Goal: Browse casually: Explore the website without a specific task or goal

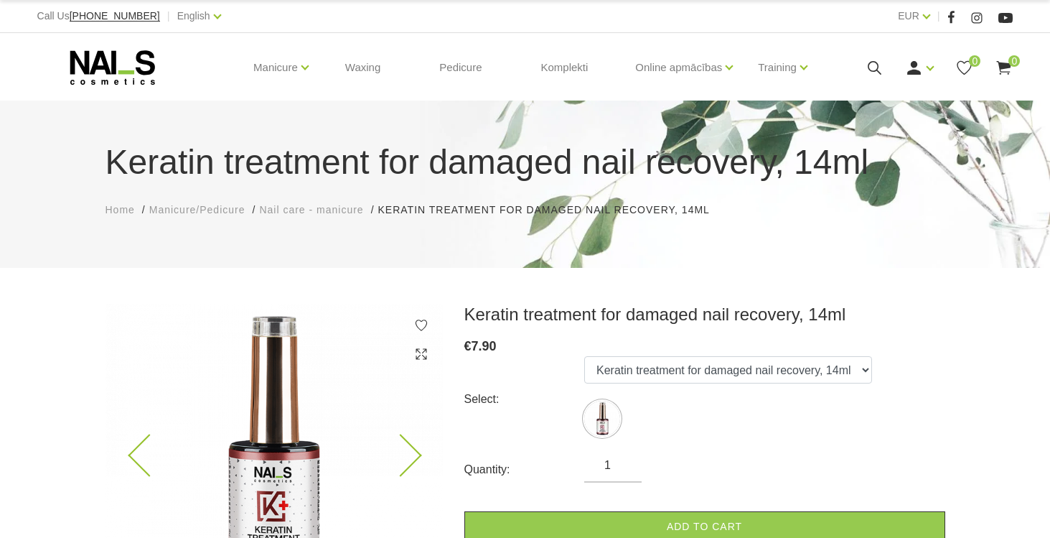
scroll to position [172, 0]
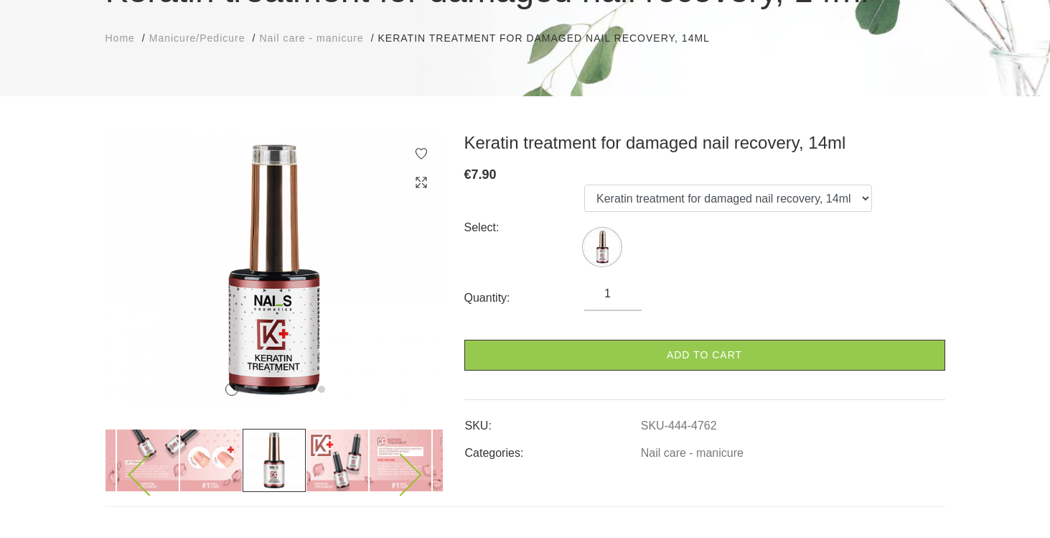
click at [235, 467] on img at bounding box center [210, 460] width 63 height 63
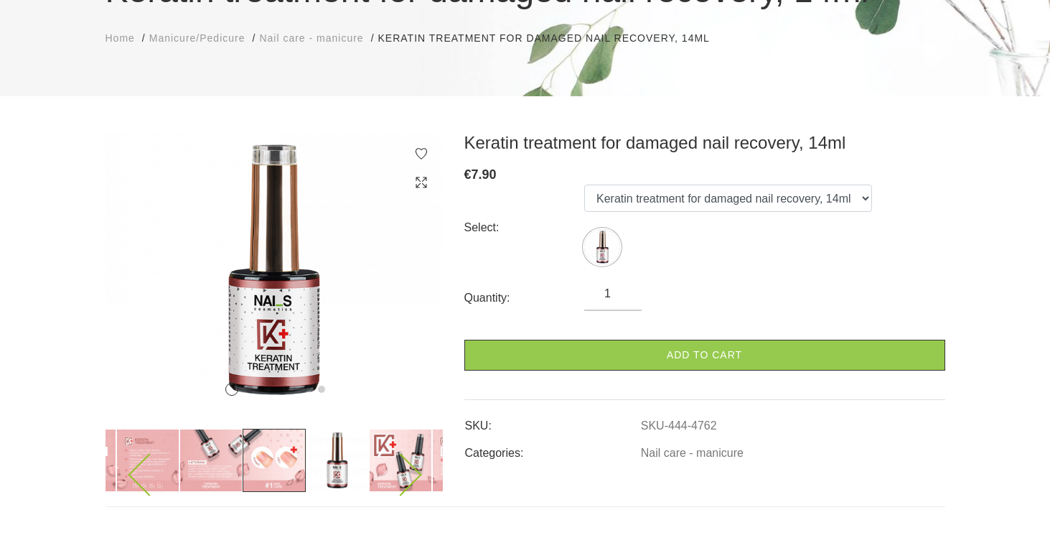
click at [292, 457] on img at bounding box center [274, 460] width 63 height 63
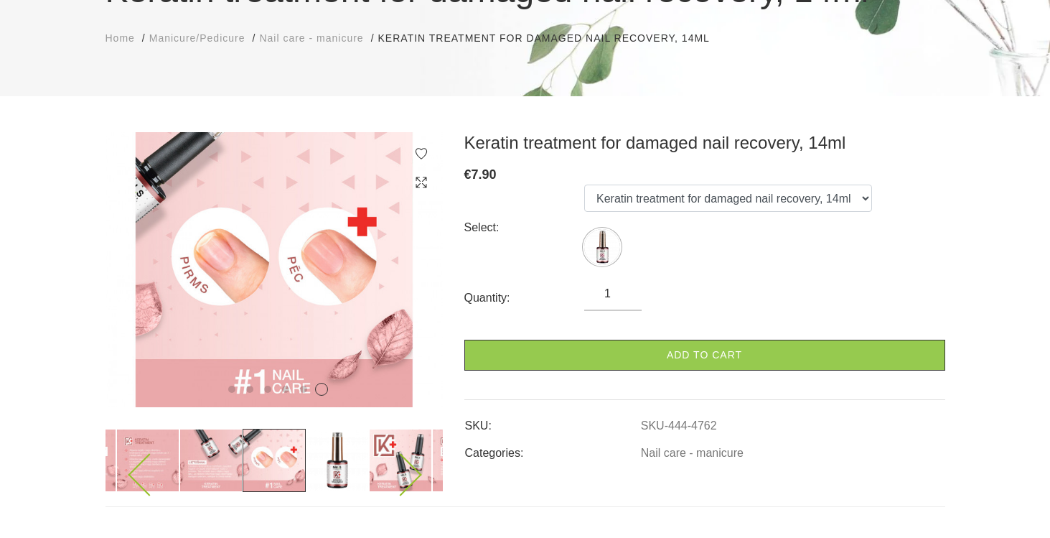
click at [375, 437] on img at bounding box center [400, 460] width 63 height 63
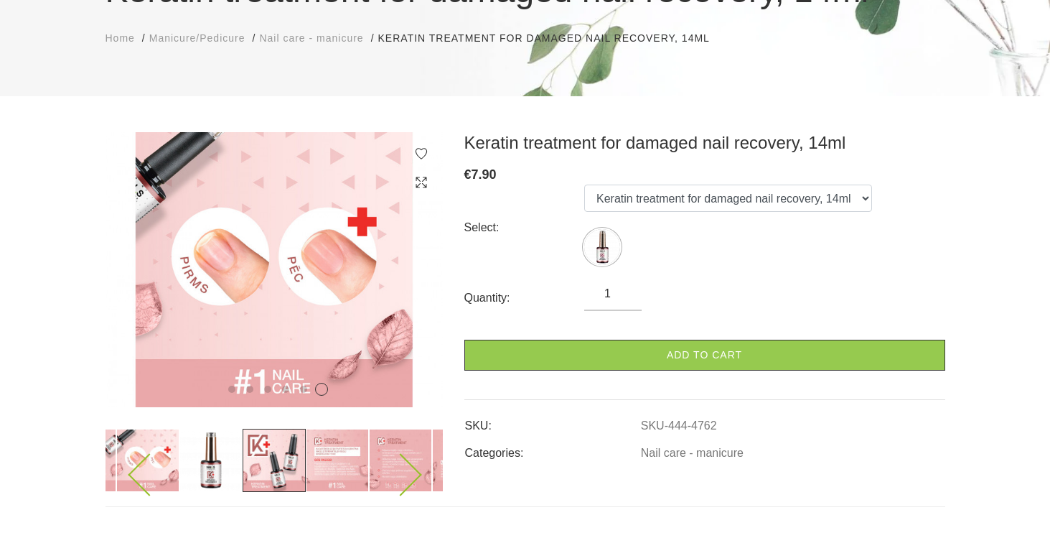
click at [375, 442] on img at bounding box center [400, 460] width 63 height 63
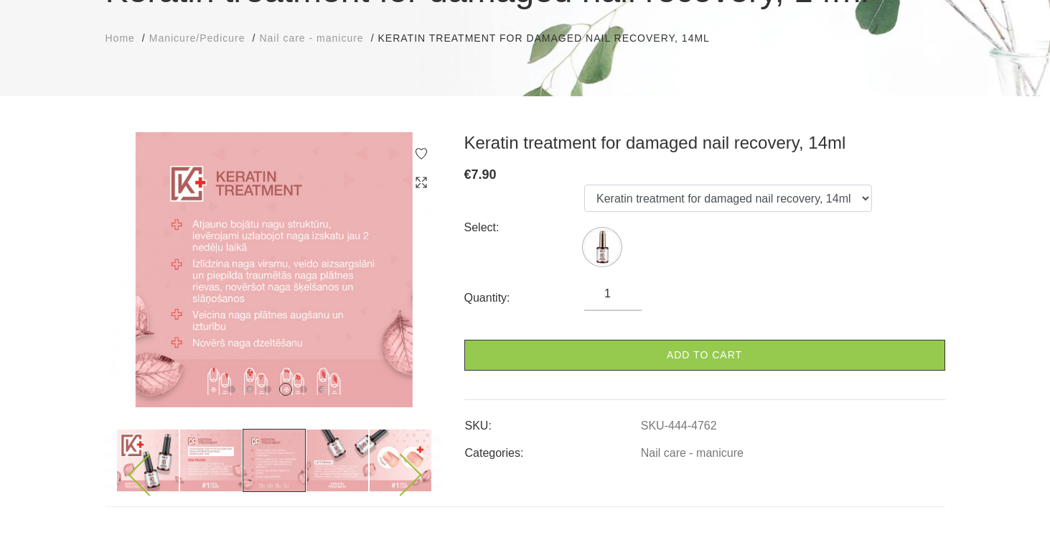
click at [289, 454] on img at bounding box center [274, 460] width 63 height 63
click at [346, 461] on img at bounding box center [337, 460] width 63 height 63
click at [416, 463] on img at bounding box center [400, 460] width 63 height 63
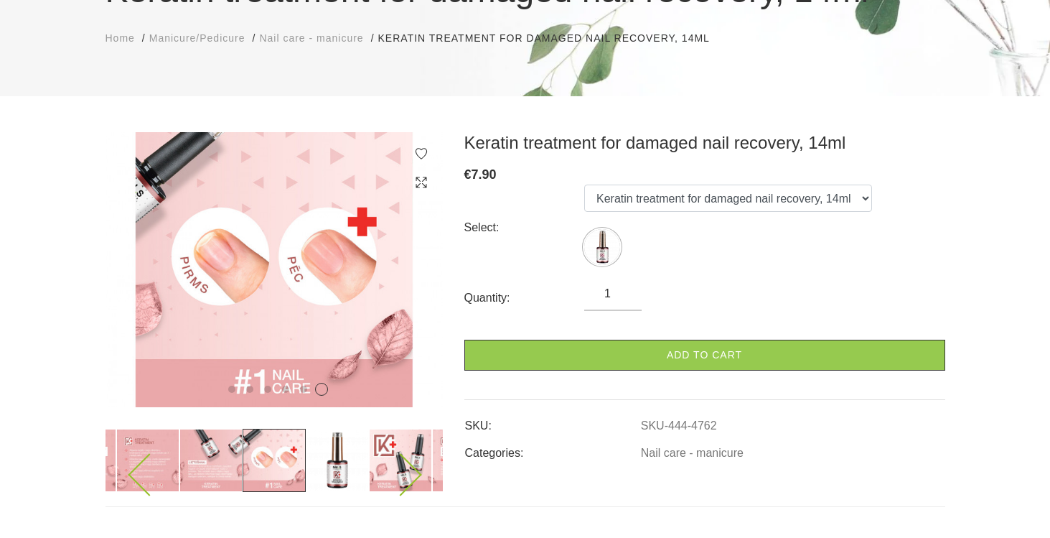
click at [416, 463] on img at bounding box center [400, 460] width 63 height 63
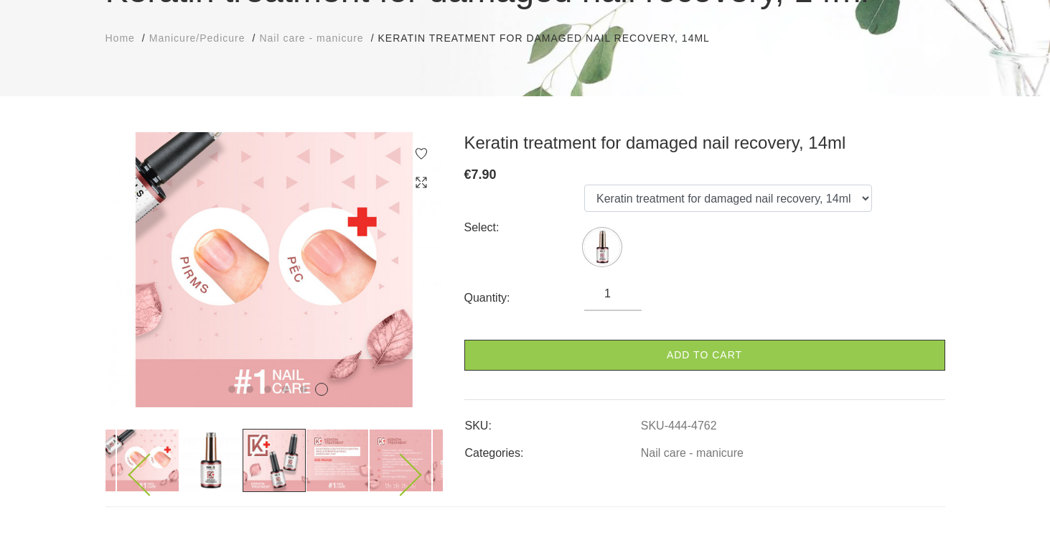
click at [196, 472] on img at bounding box center [210, 460] width 63 height 63
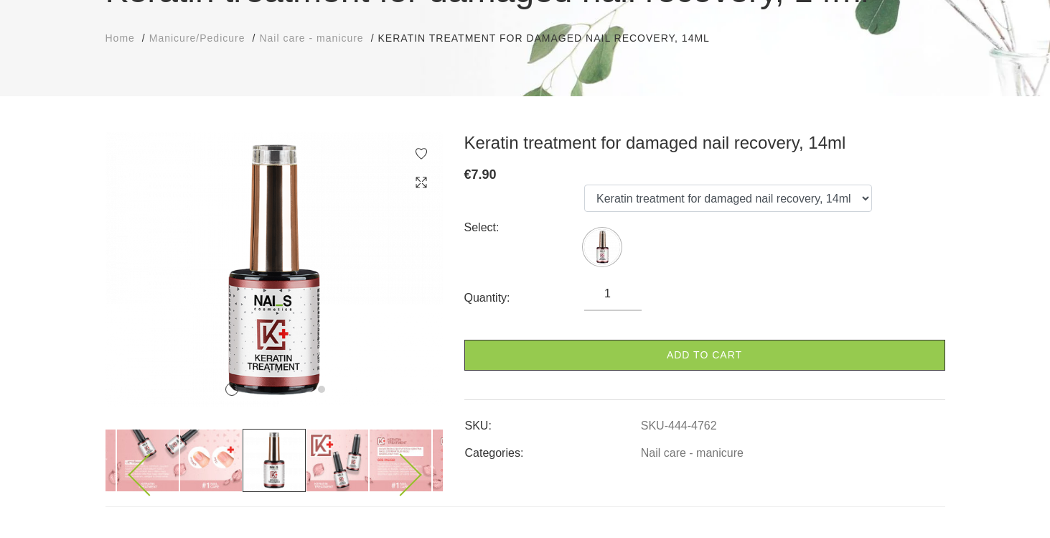
click at [266, 461] on img at bounding box center [274, 460] width 63 height 63
click at [338, 462] on img at bounding box center [337, 460] width 63 height 63
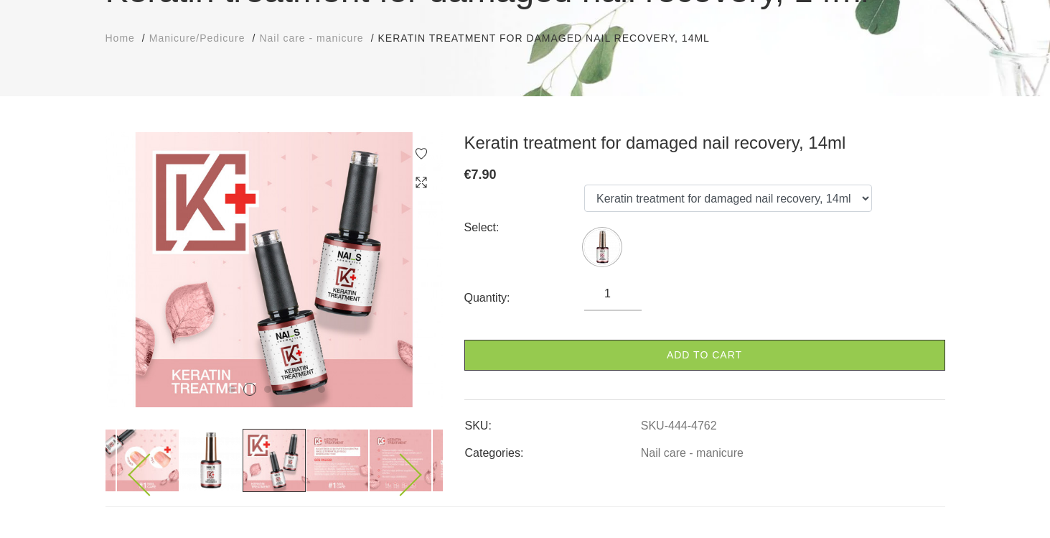
click at [340, 462] on img at bounding box center [337, 460] width 63 height 63
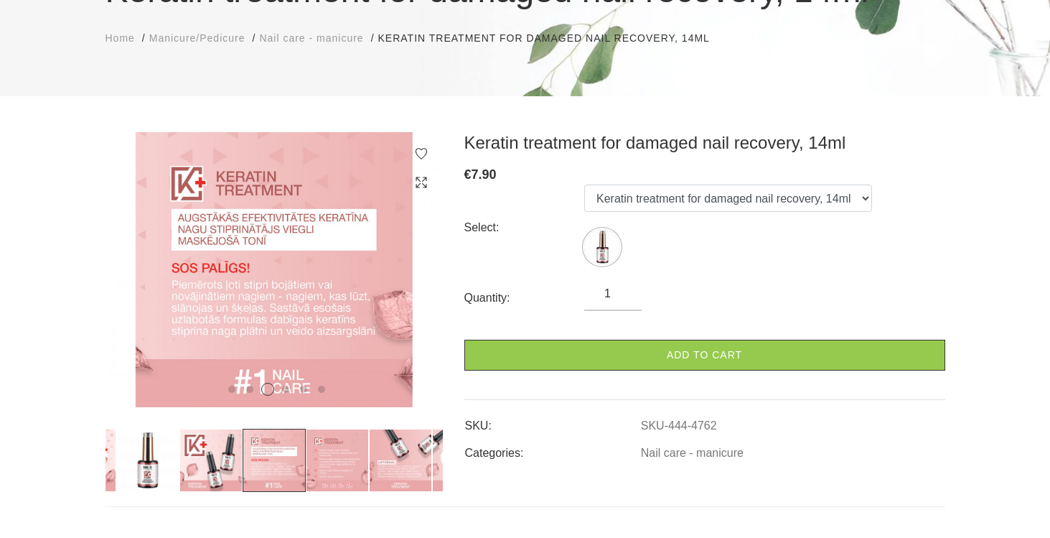
scroll to position [188, 0]
